Goal: Task Accomplishment & Management: Manage account settings

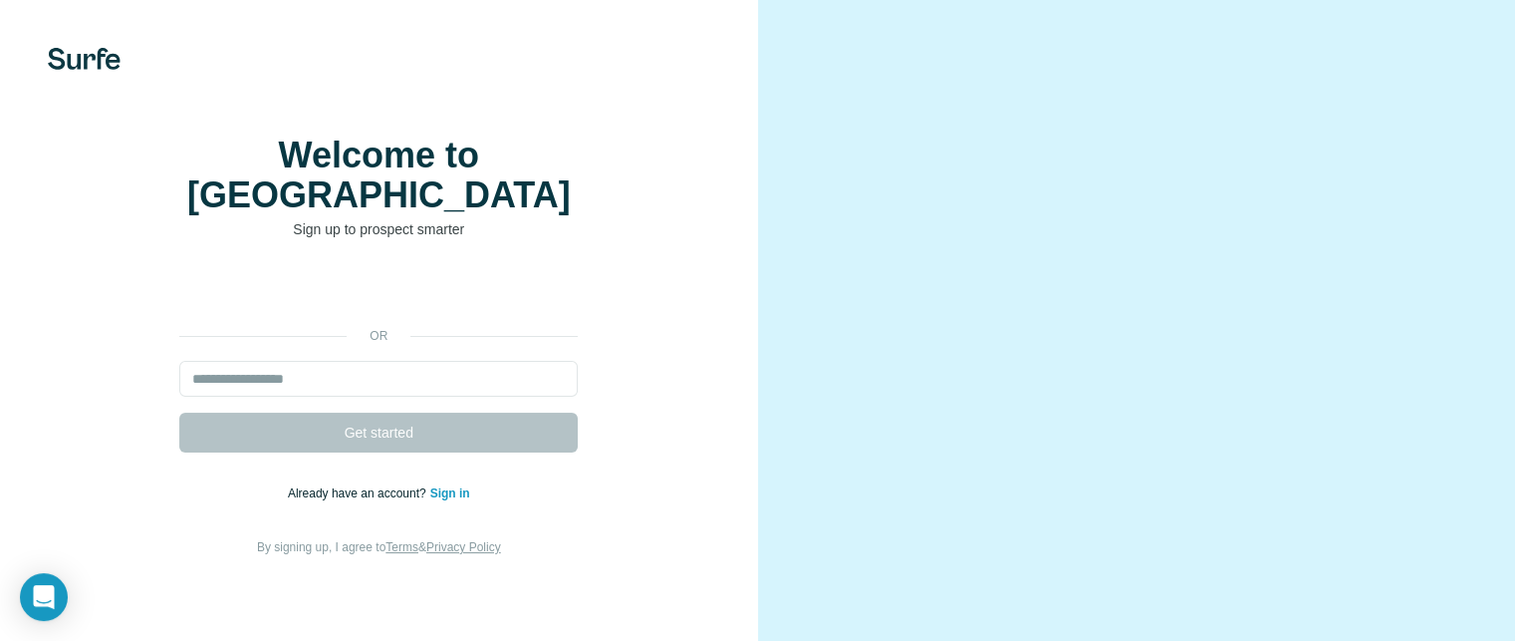
click at [455, 500] on link "Sign in" at bounding box center [450, 493] width 40 height 14
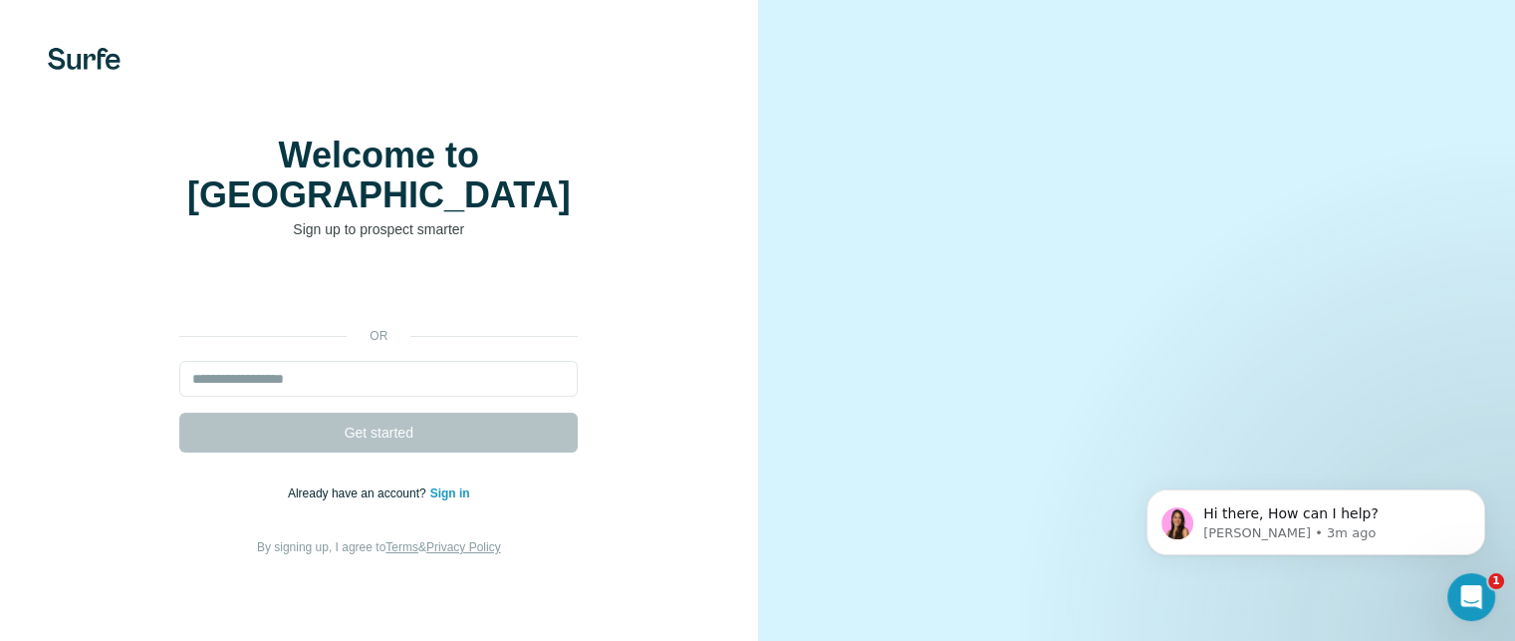
click at [433, 500] on link "Sign in" at bounding box center [450, 493] width 40 height 14
